Goal: Task Accomplishment & Management: Manage account settings

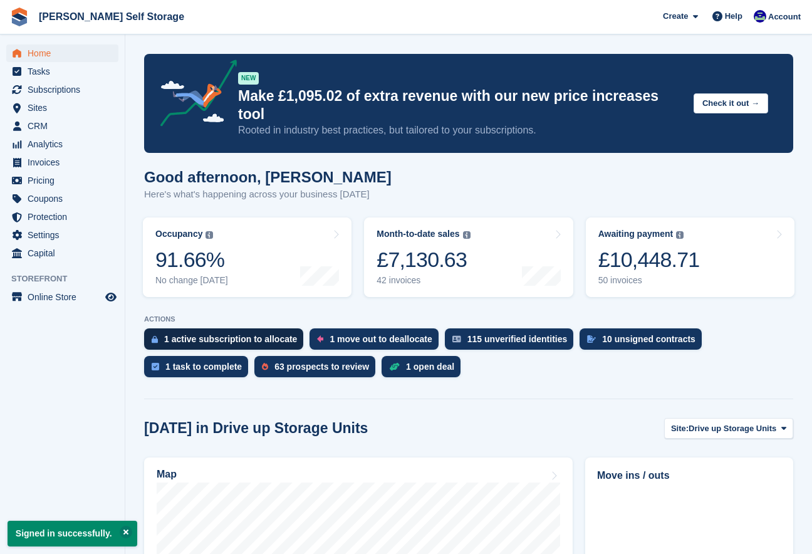
click at [200, 329] on div "1 active subscription to allocate" at bounding box center [223, 339] width 159 height 21
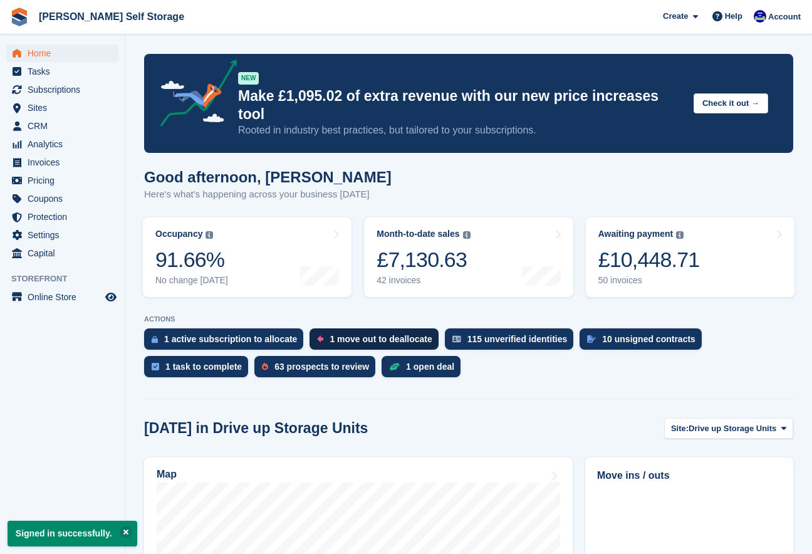
click at [373, 334] on div "1 move out to deallocate" at bounding box center [381, 339] width 102 height 10
